Goal: Task Accomplishment & Management: Use online tool/utility

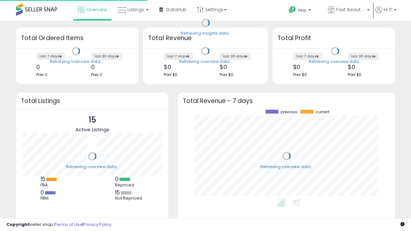
scroll to position [89, 204]
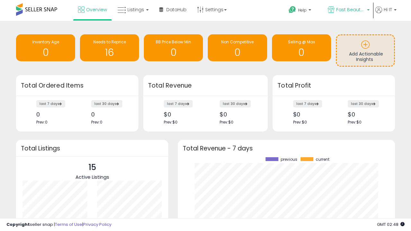
click at [348, 10] on span "Fast Beauty ([GEOGRAPHIC_DATA])" at bounding box center [350, 9] width 29 height 6
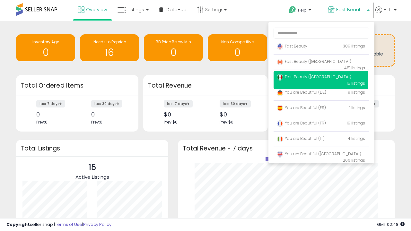
click at [321, 63] on span "Fast Beauty ([GEOGRAPHIC_DATA])" at bounding box center [314, 61] width 75 height 5
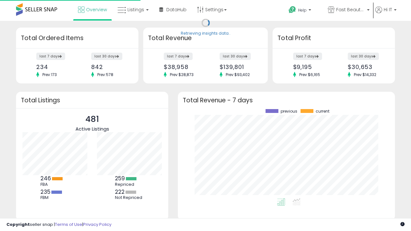
scroll to position [89, 204]
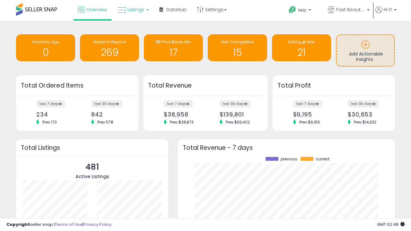
click at [132, 10] on span "Listings" at bounding box center [136, 9] width 17 height 6
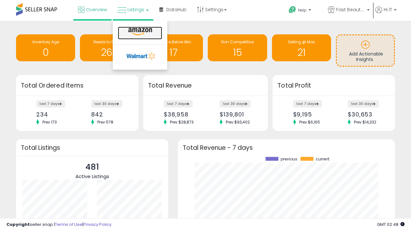
click at [139, 32] on icon at bounding box center [140, 32] width 28 height 8
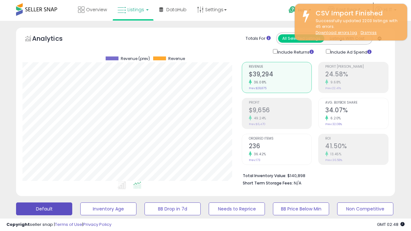
scroll to position [132, 219]
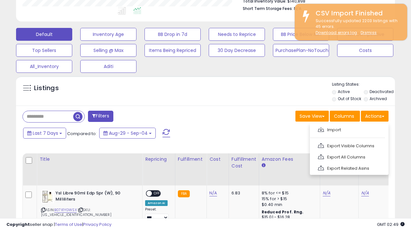
click at [321, 129] on span at bounding box center [321, 129] width 6 height 5
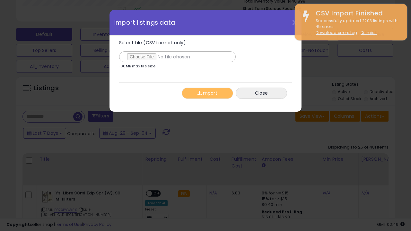
type input "**********"
click at [207, 93] on button "Import" at bounding box center [207, 93] width 51 height 11
